Goal: Task Accomplishment & Management: Complete application form

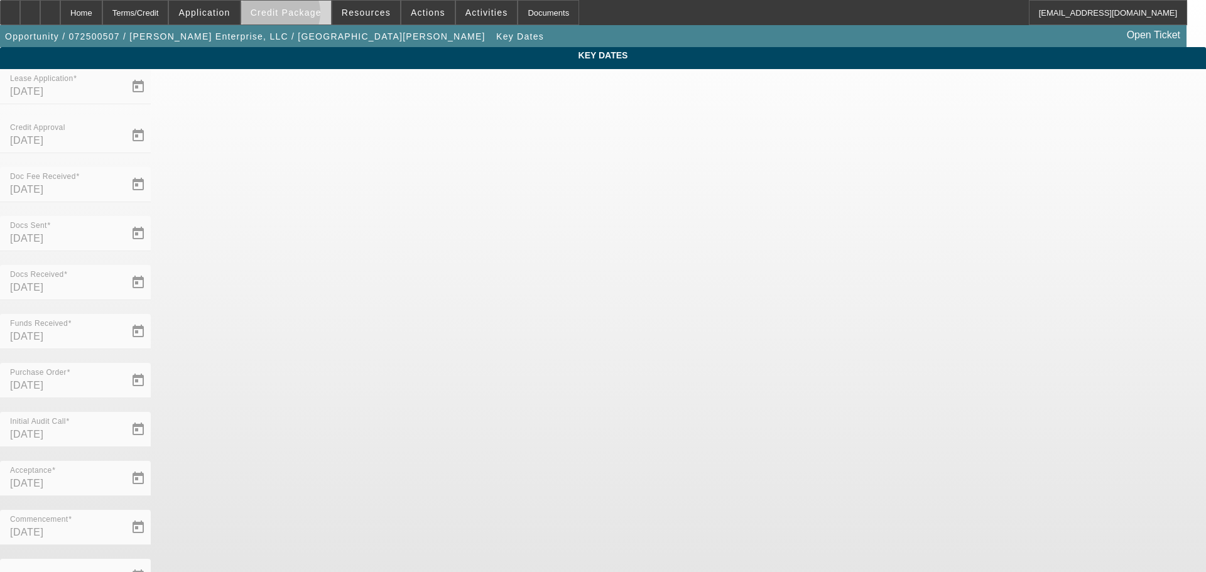
click at [300, 16] on span "Credit Package" at bounding box center [286, 13] width 71 height 10
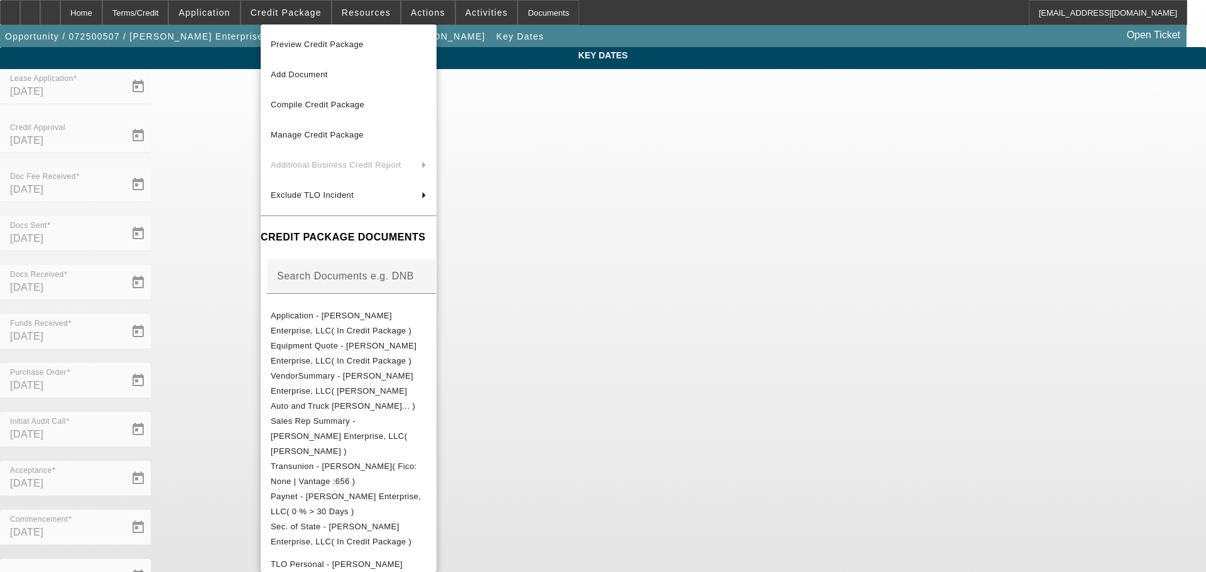
drag, startPoint x: 94, startPoint y: 13, endPoint x: 118, endPoint y: 11, distance: 24.6
click at [102, 13] on div at bounding box center [603, 286] width 1206 height 572
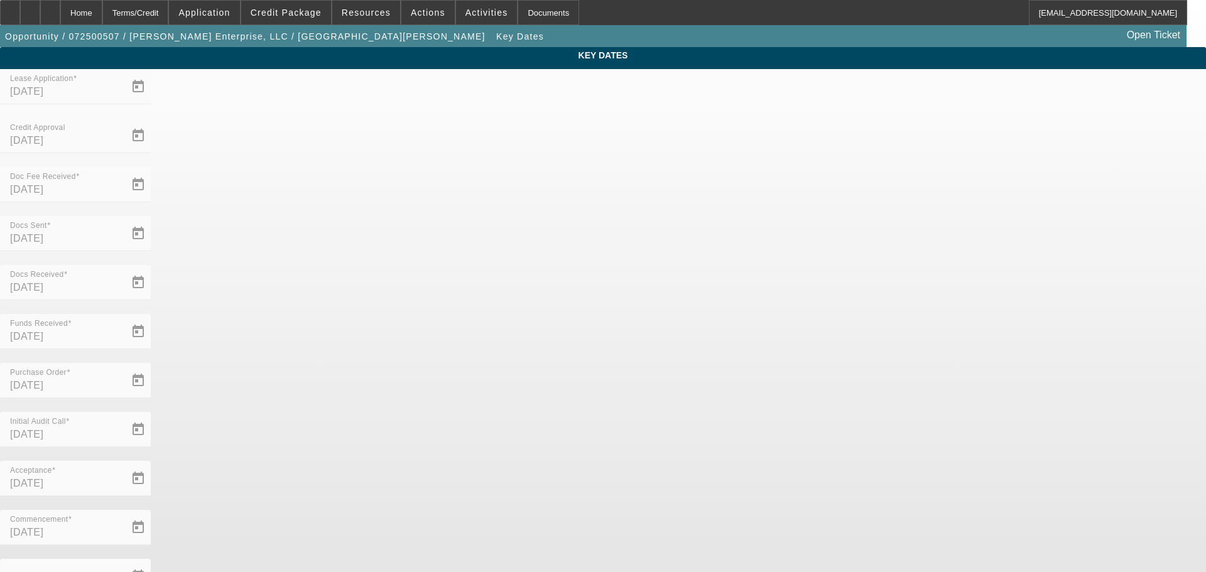
click at [102, 11] on div "Home" at bounding box center [81, 12] width 42 height 25
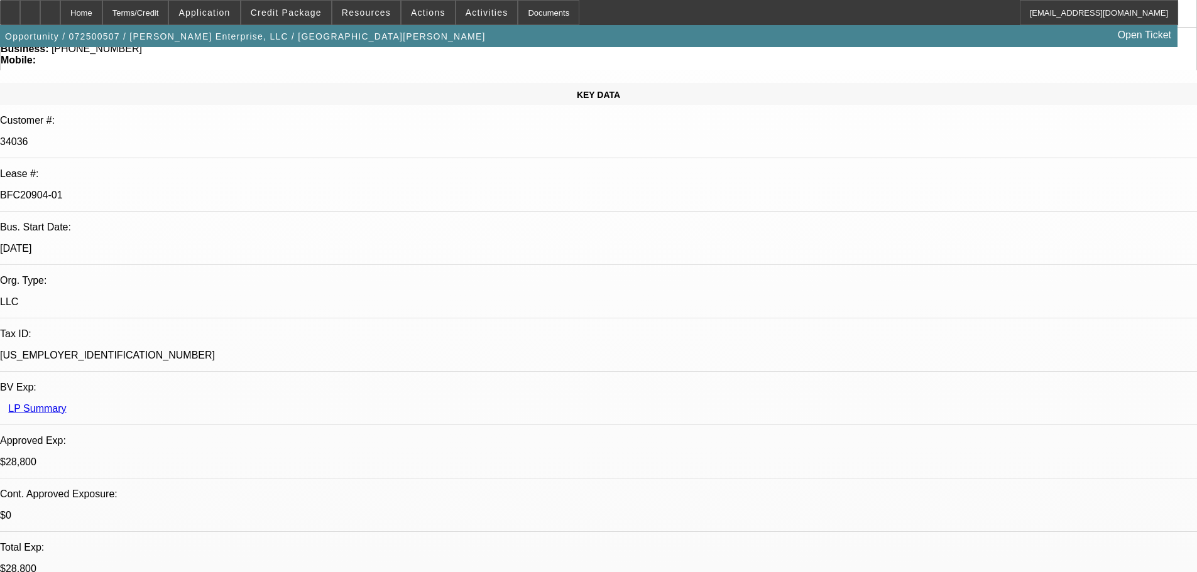
select select "0"
select select "3"
select select "0"
select select "6"
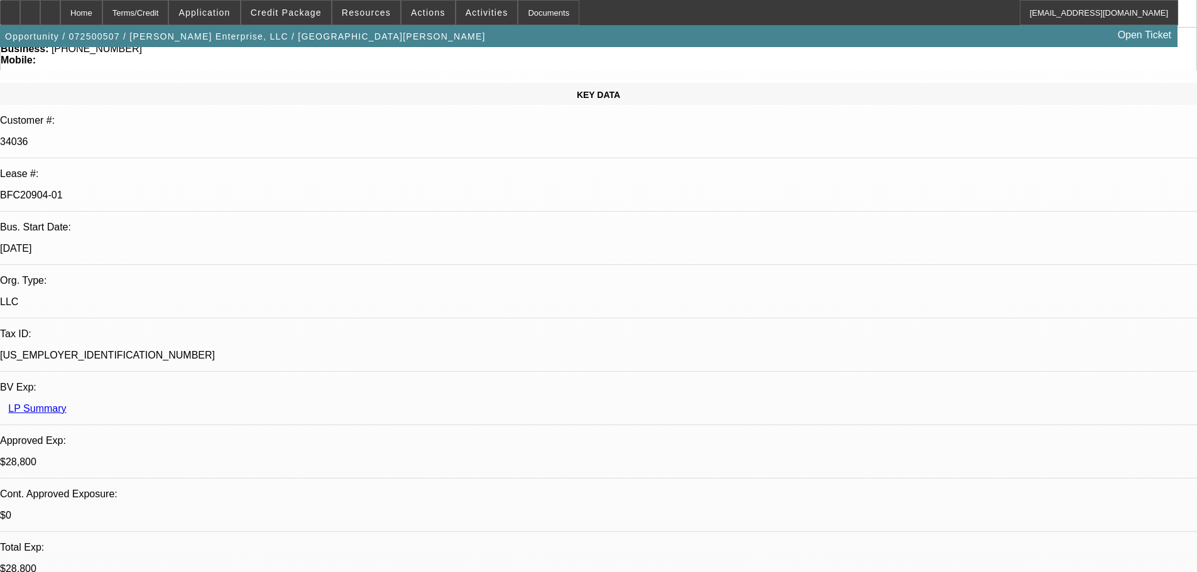
select select "0"
select select "3"
select select "0"
select select "6"
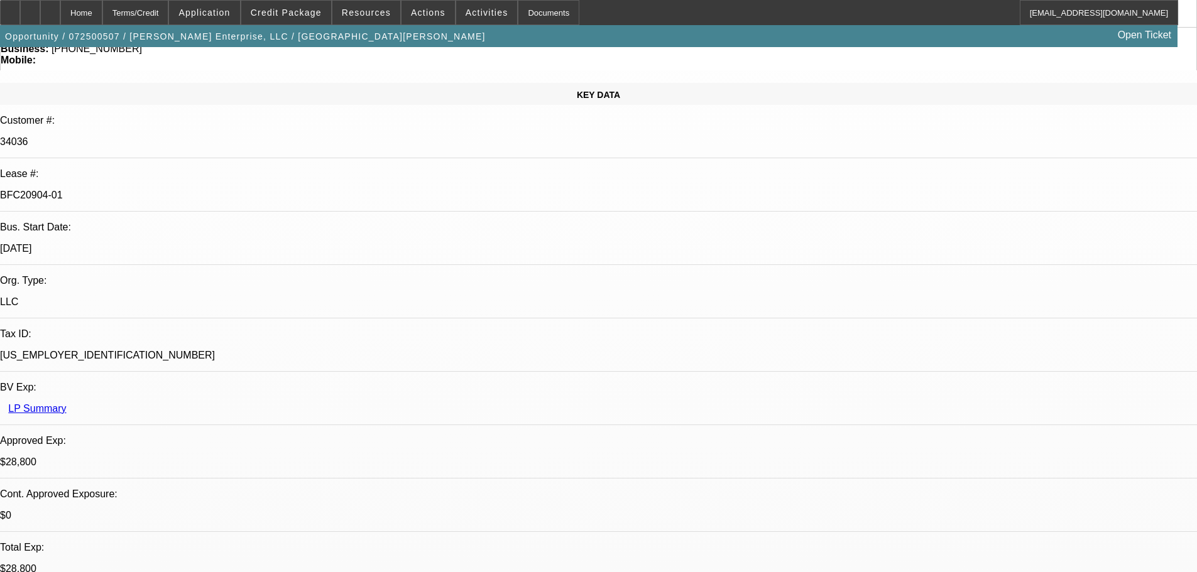
select select "0"
select select "3"
select select "0"
select select "6"
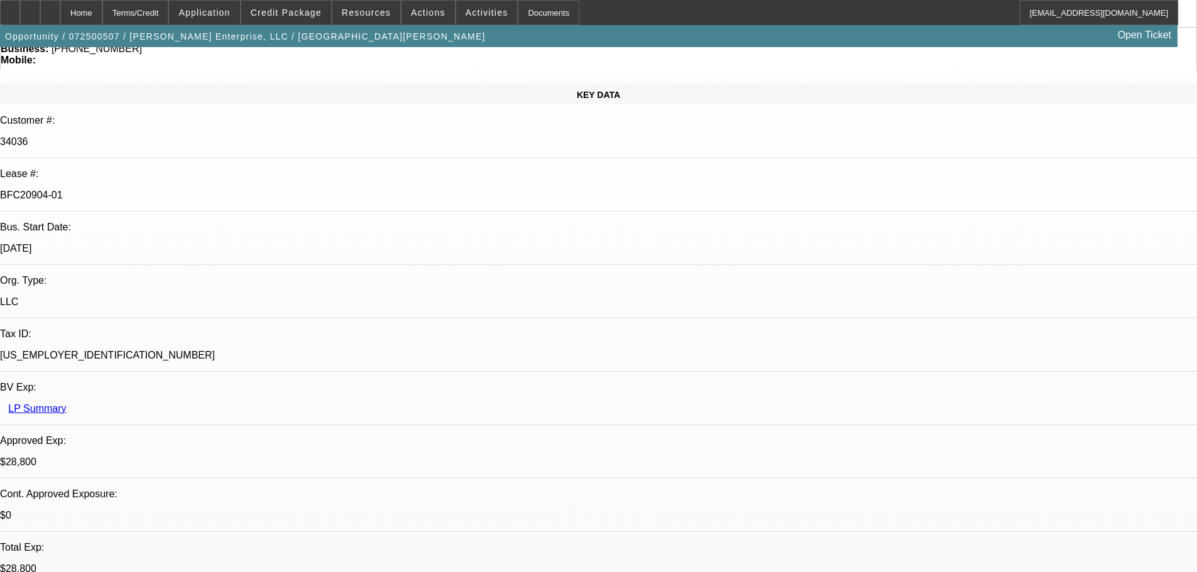
select select "0"
select select "3"
select select "0"
select select "6"
